Goal: Find specific page/section: Find specific page/section

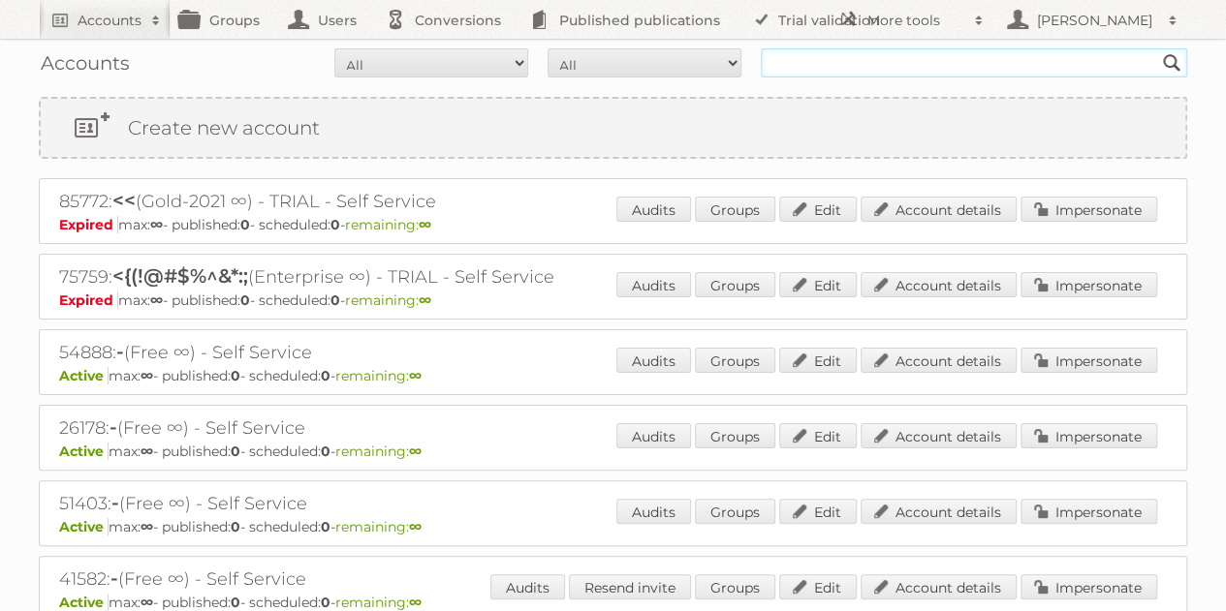
click at [839, 64] on input "text" at bounding box center [974, 62] width 426 height 29
type input "aldi hungary"
click at [1157, 48] on input "Search" at bounding box center [1171, 62] width 29 height 29
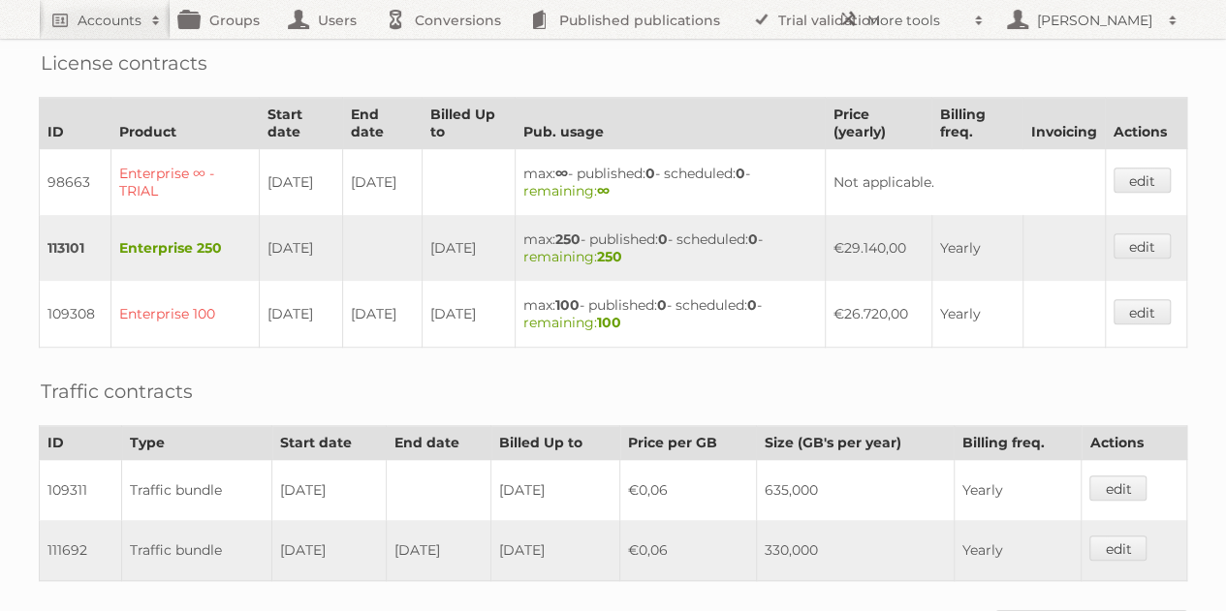
scroll to position [812, 0]
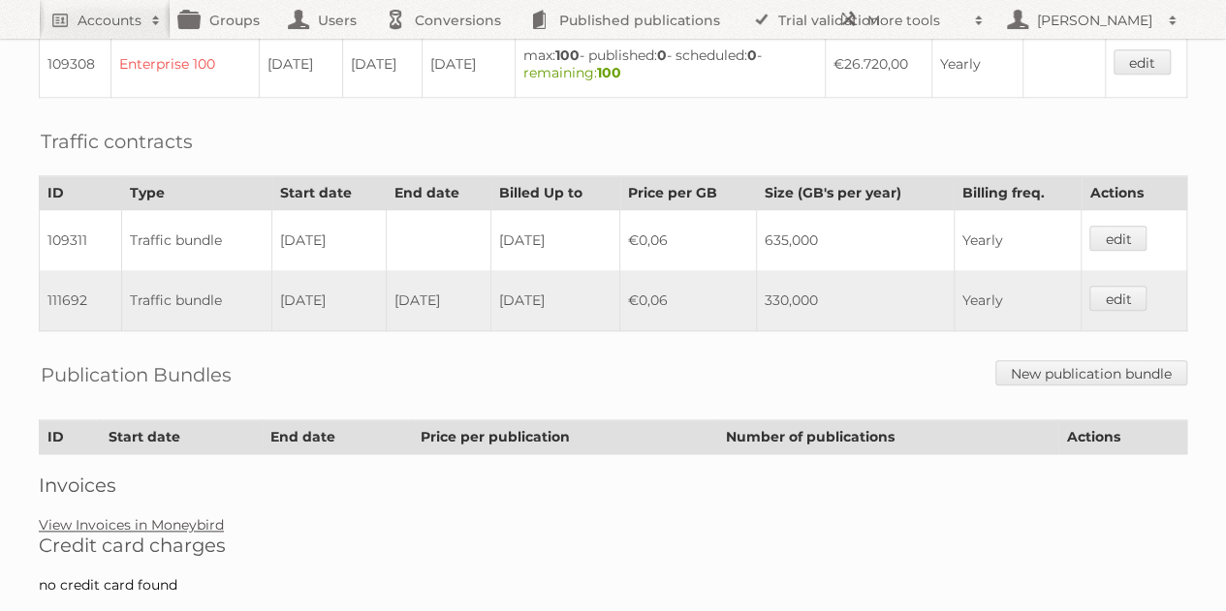
click at [197, 517] on link "View Invoices in Moneybird" at bounding box center [131, 525] width 185 height 17
click at [178, 517] on link "View Invoices in Moneybird" at bounding box center [131, 525] width 185 height 17
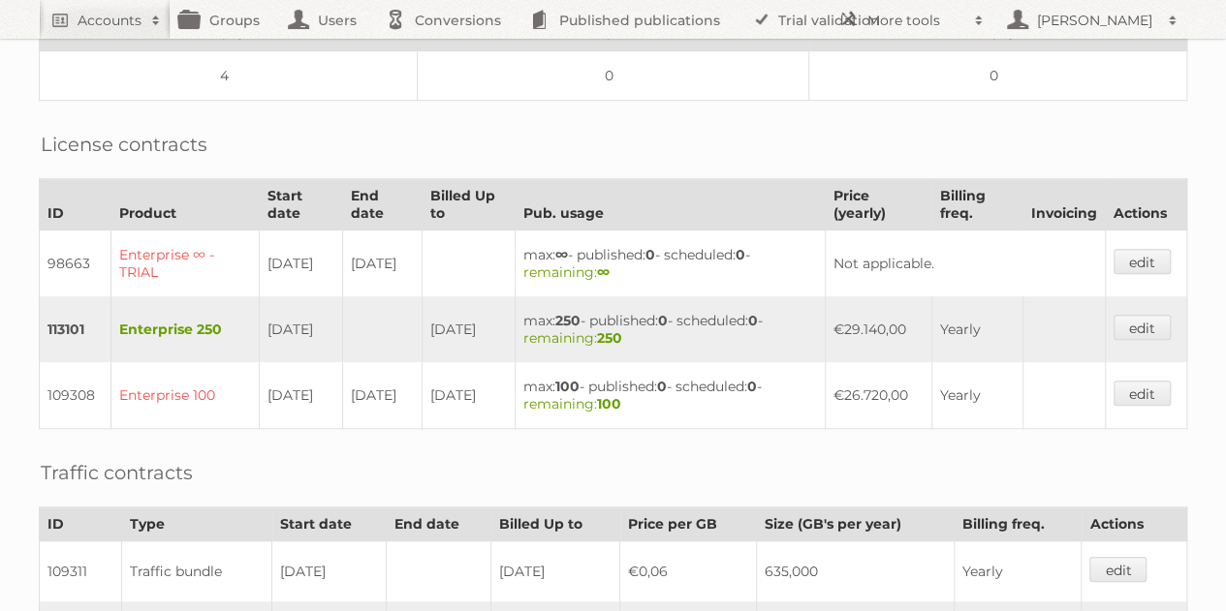
scroll to position [488, 0]
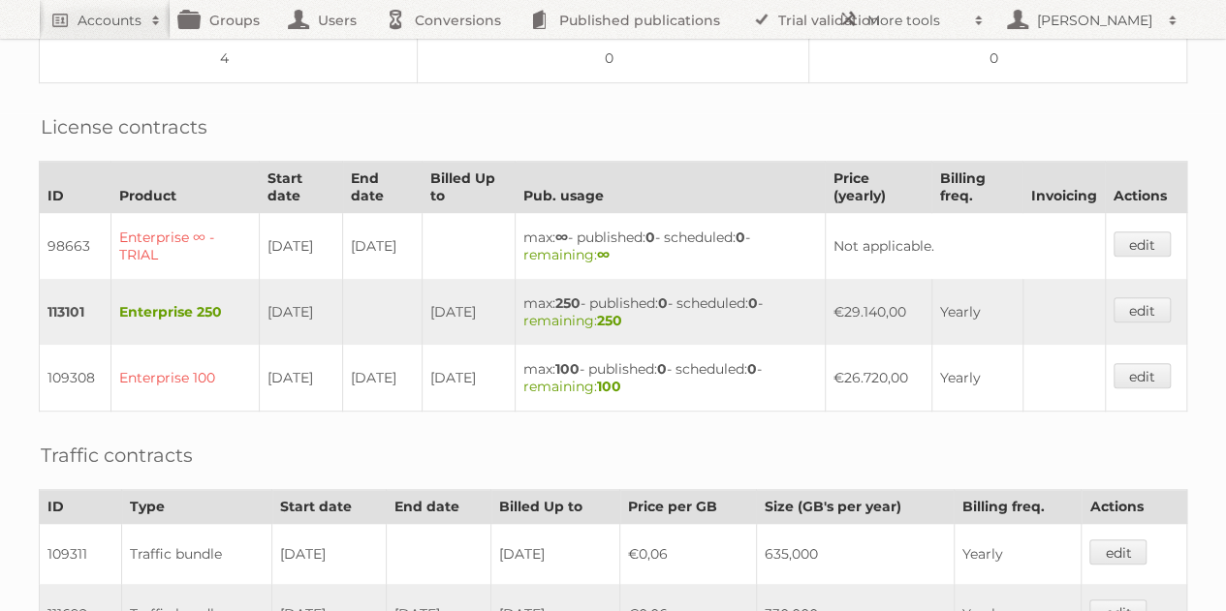
scroll to position [489, 0]
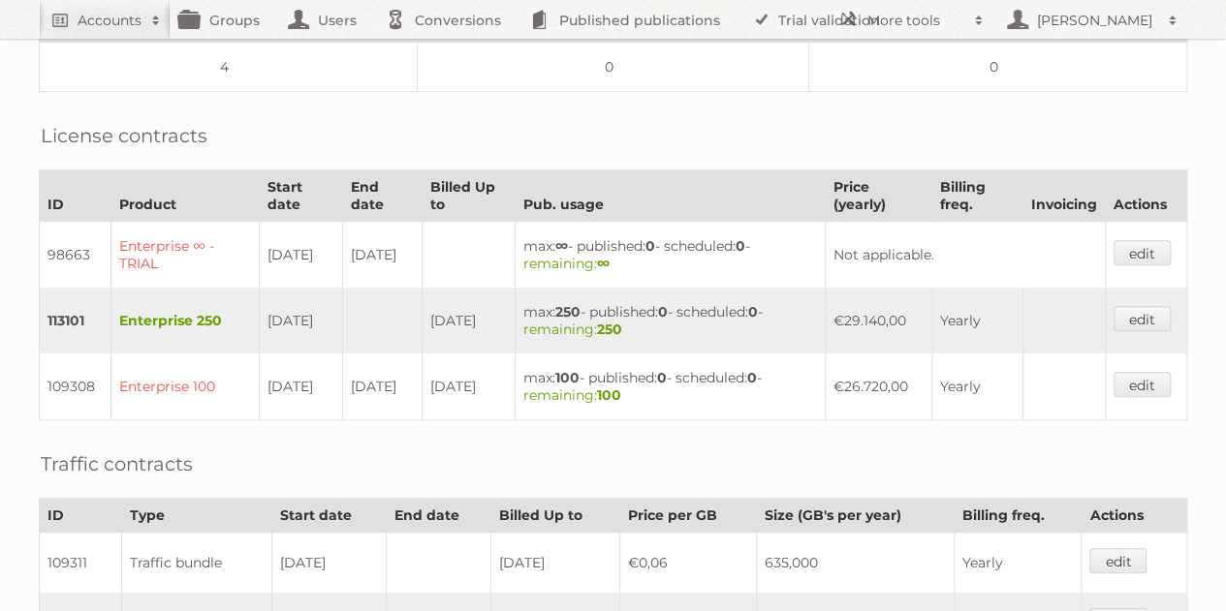
drag, startPoint x: 920, startPoint y: 292, endPoint x: 837, endPoint y: 294, distance: 82.4
click at [837, 294] on td "€29.140,00" at bounding box center [878, 321] width 107 height 66
copy td "€29.140,00"
